Goal: Navigation & Orientation: Go to known website

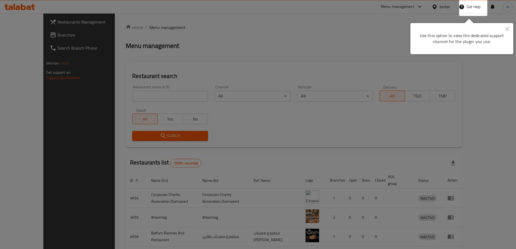
click at [508, 31] on button "Close" at bounding box center [508, 29] width 12 height 12
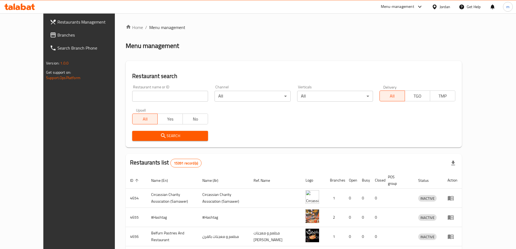
click at [440, 5] on div "Jordan" at bounding box center [445, 7] width 11 height 6
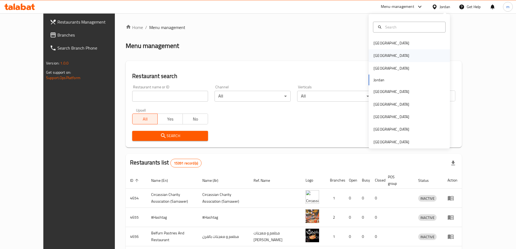
click at [396, 55] on div "[GEOGRAPHIC_DATA]" at bounding box center [409, 55] width 81 height 12
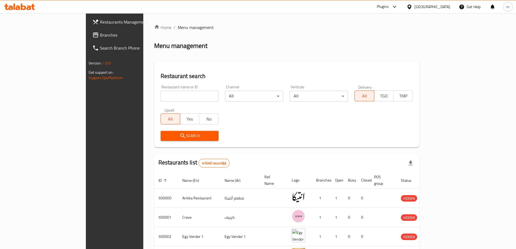
click at [26, 8] on icon at bounding box center [19, 7] width 31 height 7
